Goal: Information Seeking & Learning: Learn about a topic

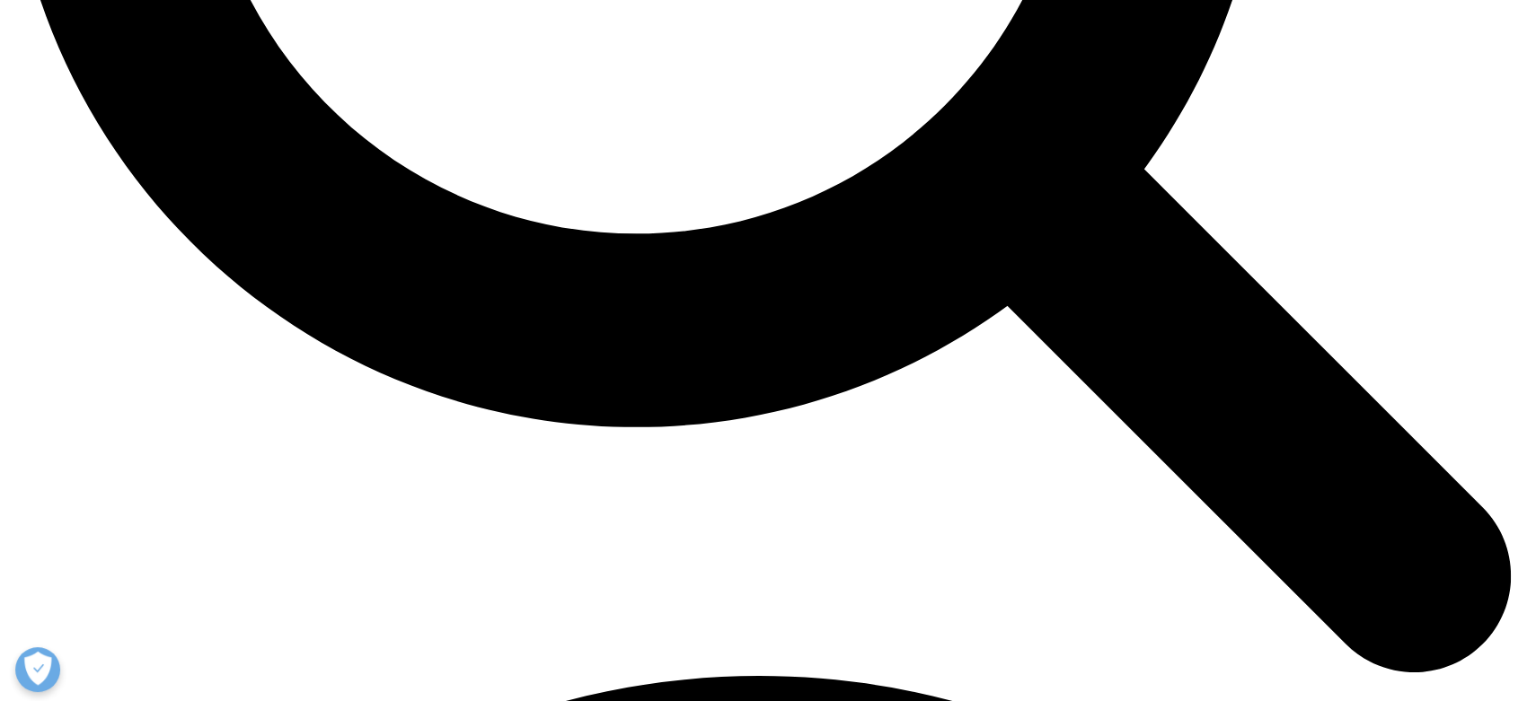
scroll to position [2494, 0]
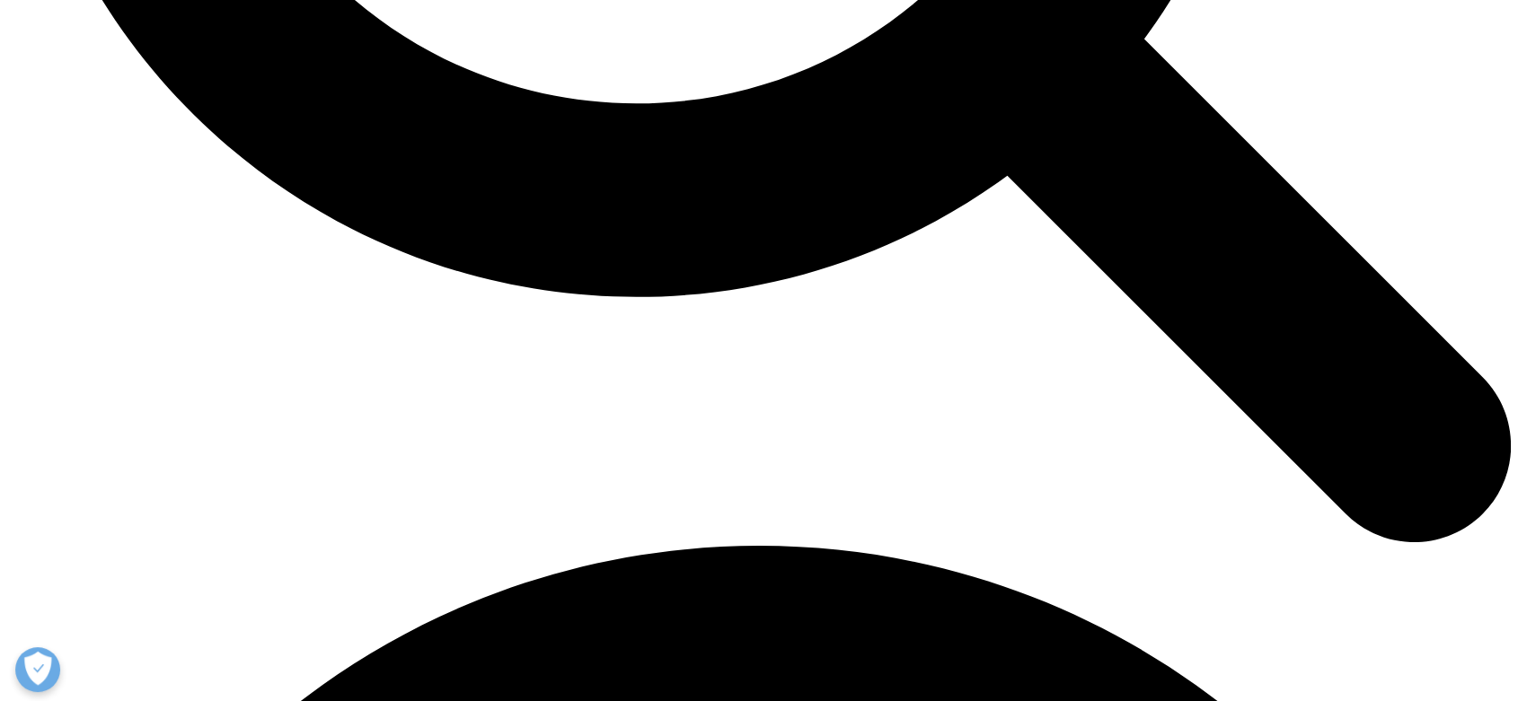
copy body "Choose a Region Contact Us Explore IQVIA by region As a global community, IQVIA…"
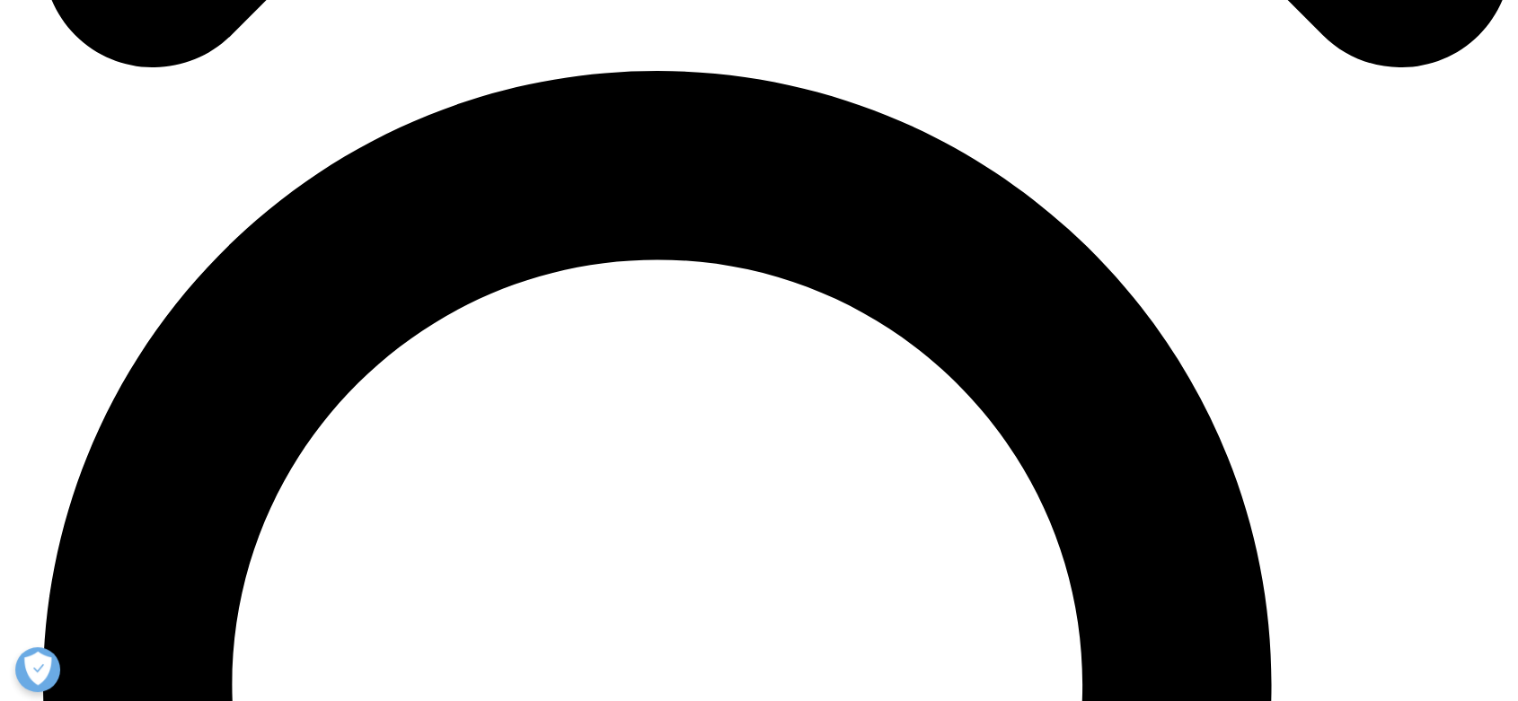
scroll to position [8082, 0]
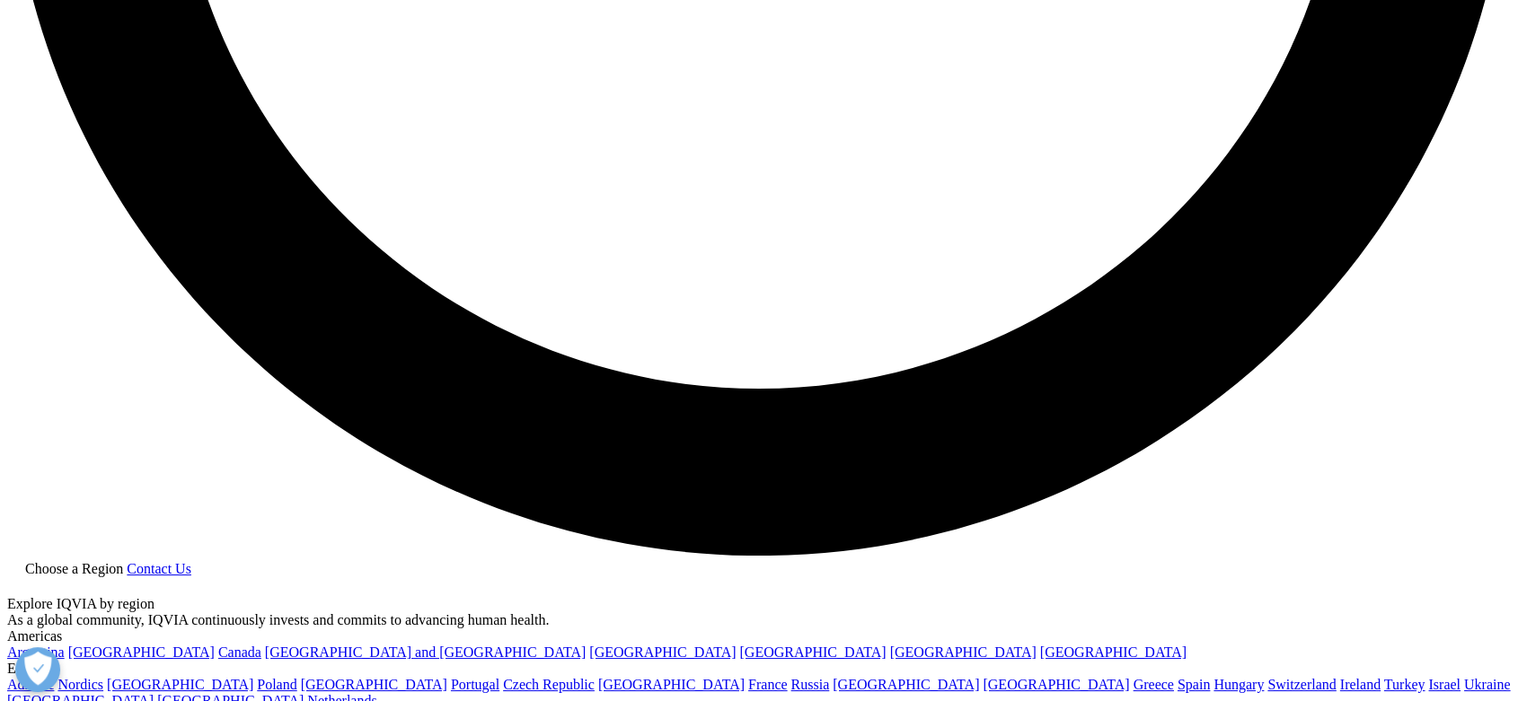
scroll to position [4090, 0]
